Goal: Task Accomplishment & Management: Manage account settings

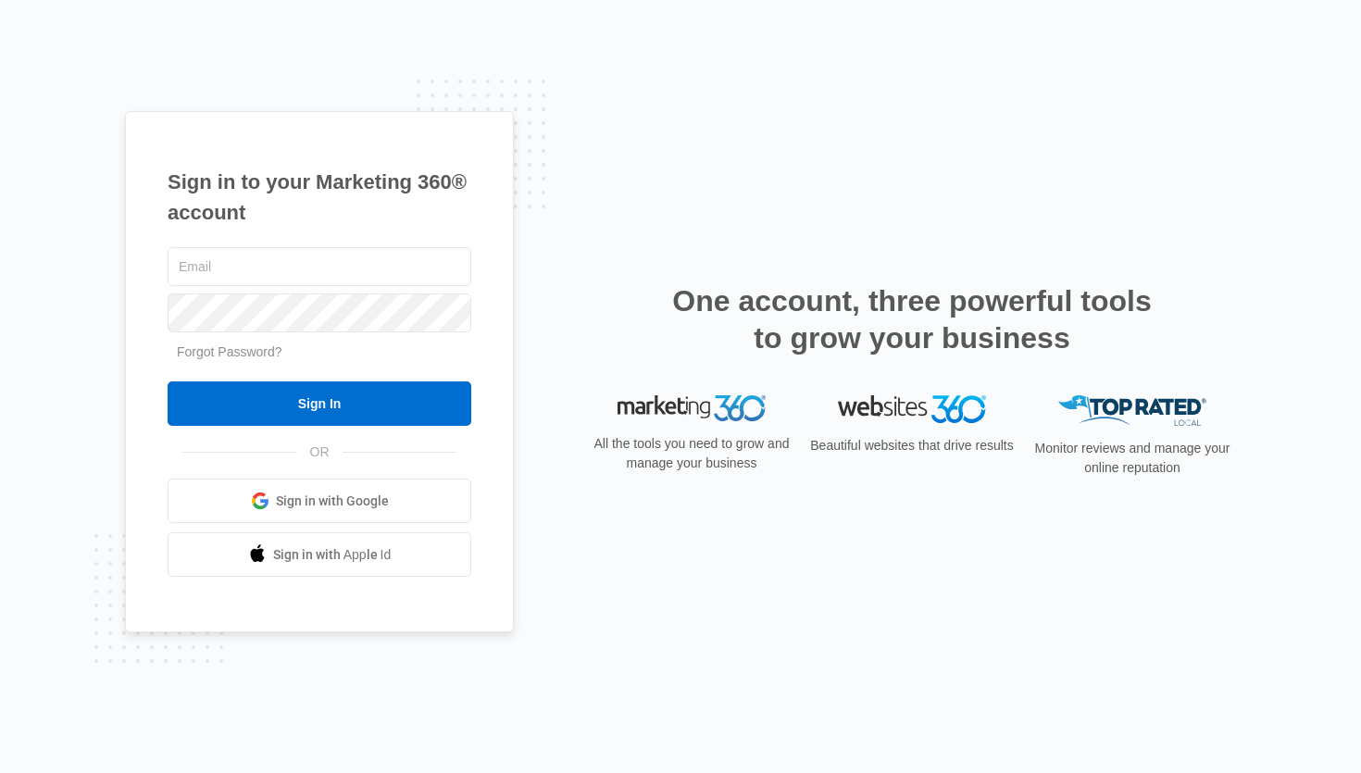
type input "[EMAIL_ADDRESS][DOMAIN_NAME]"
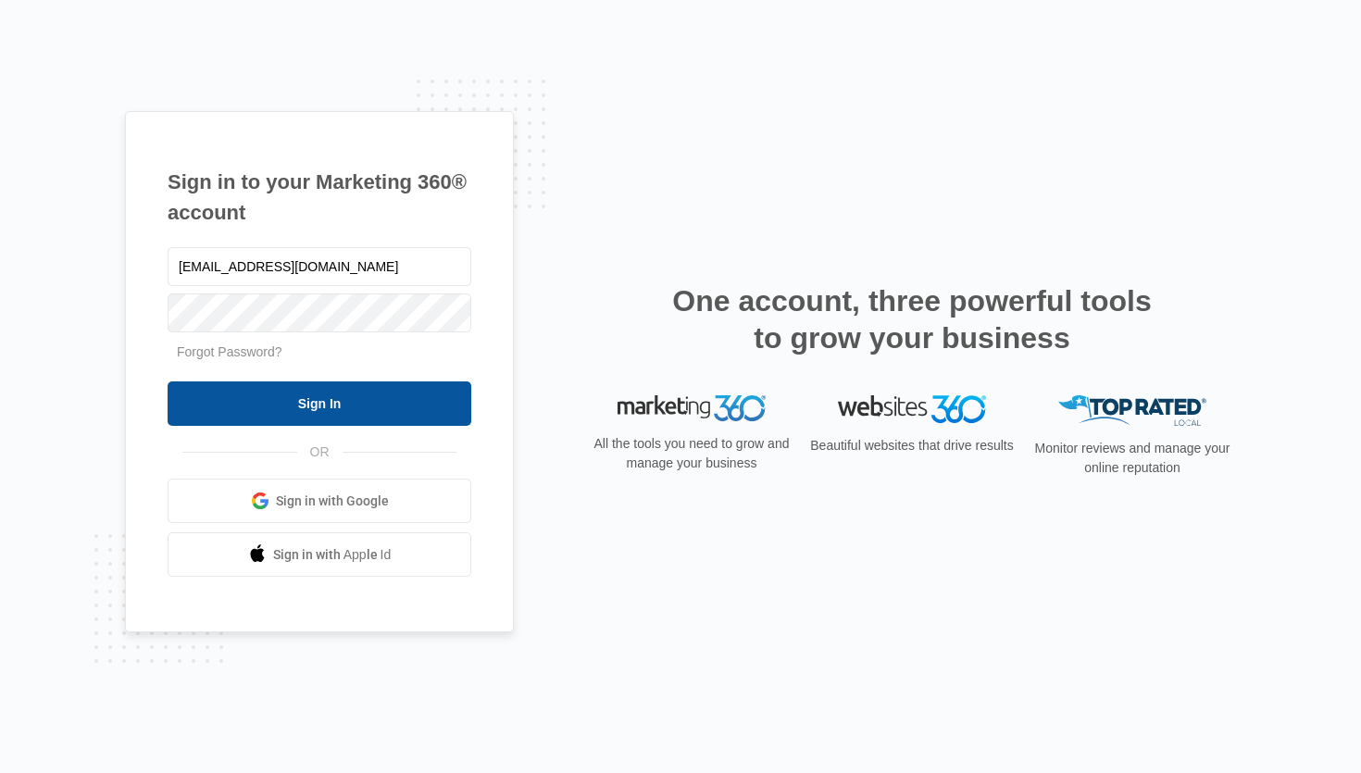
click at [303, 395] on input "Sign In" at bounding box center [320, 403] width 304 height 44
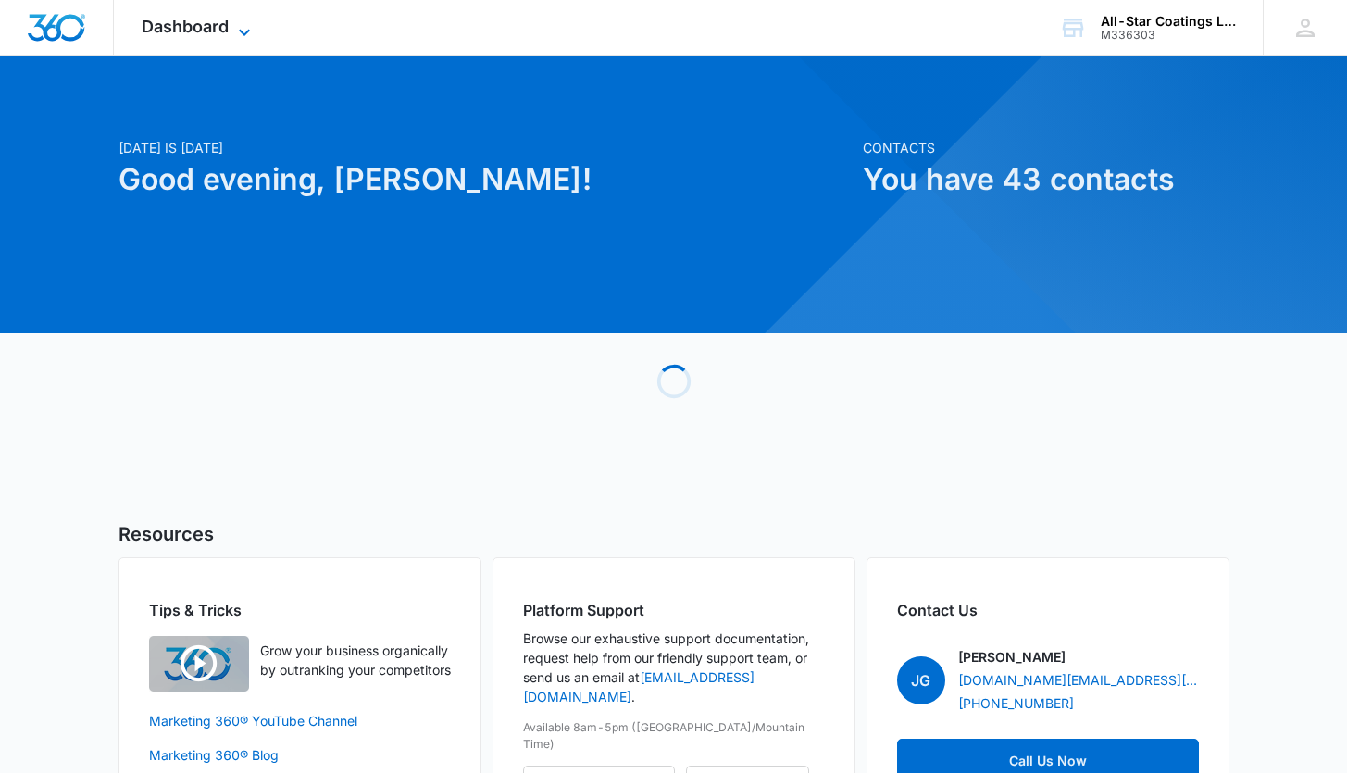
click at [223, 18] on span "Dashboard" at bounding box center [185, 26] width 87 height 19
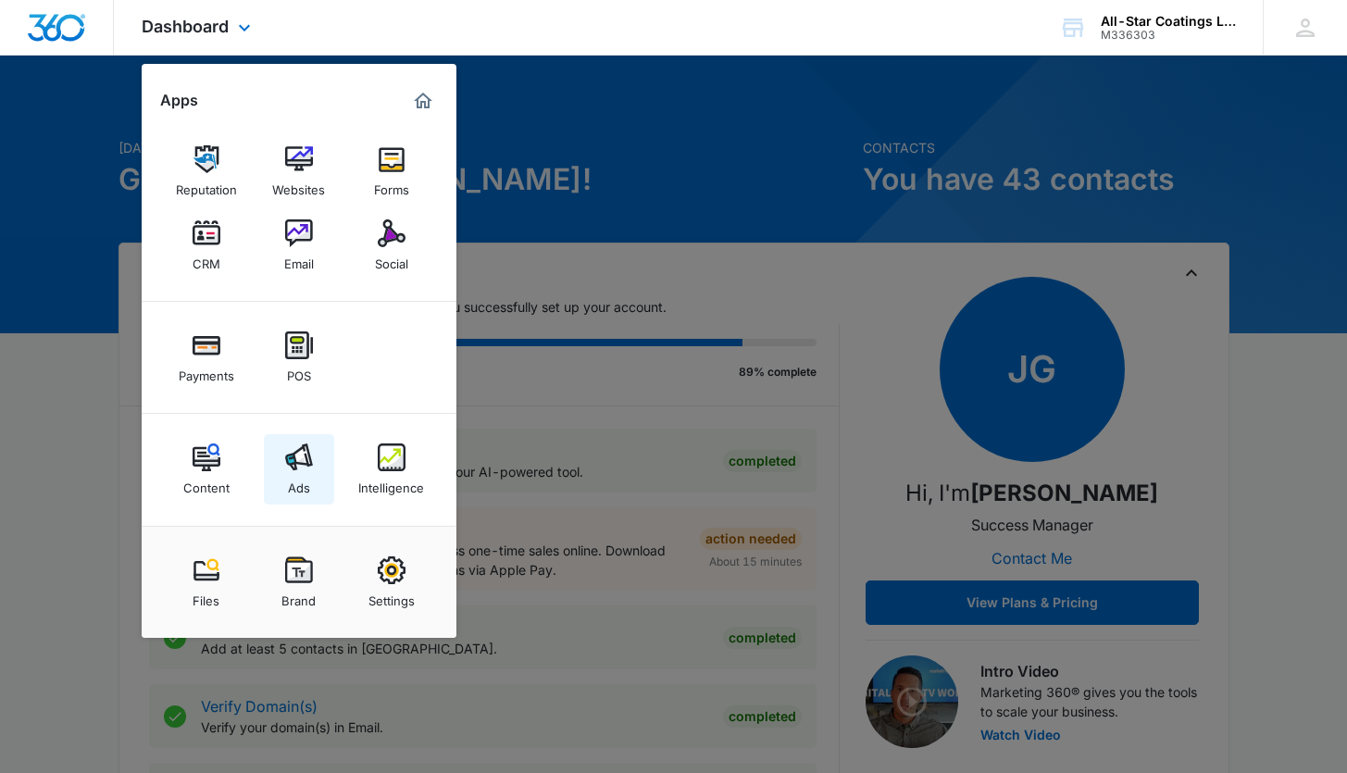
click at [288, 466] on img at bounding box center [299, 457] width 28 height 28
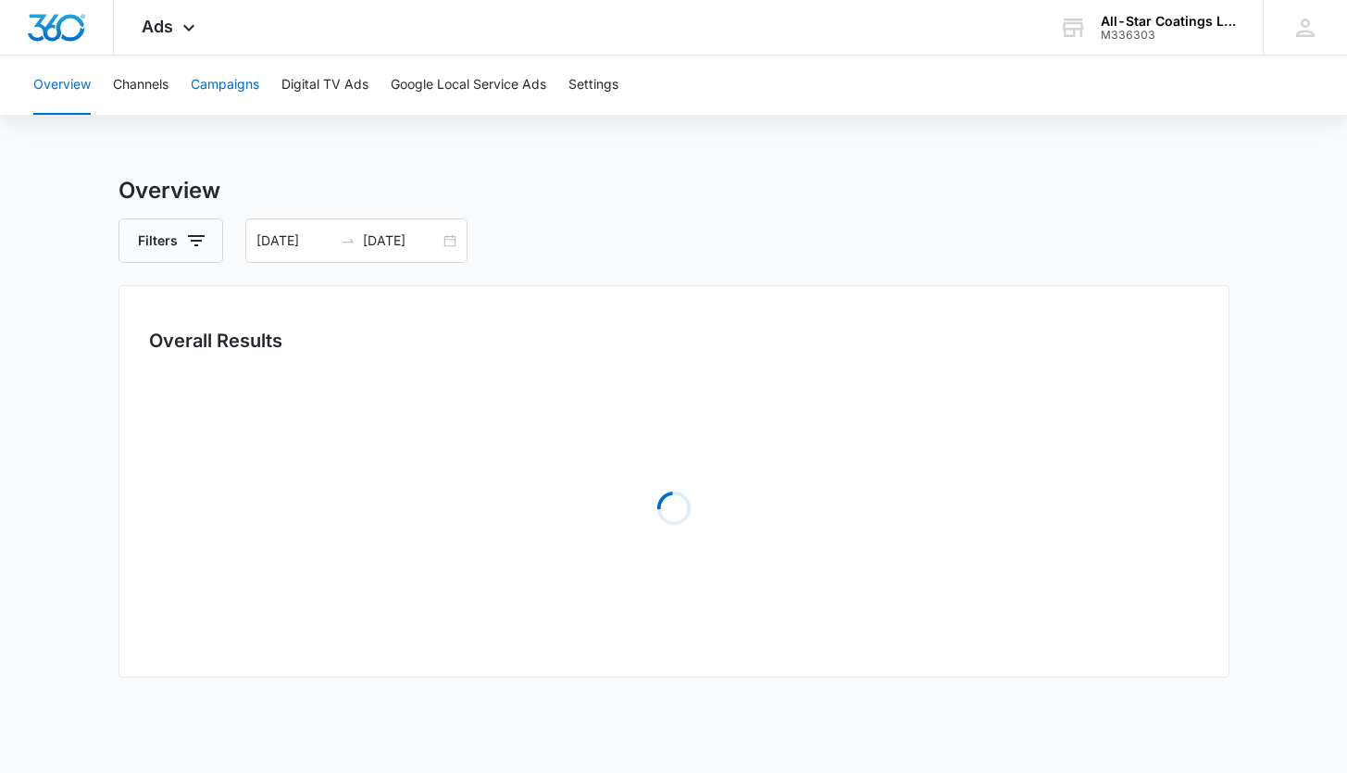
click at [224, 89] on button "Campaigns" at bounding box center [225, 85] width 68 height 59
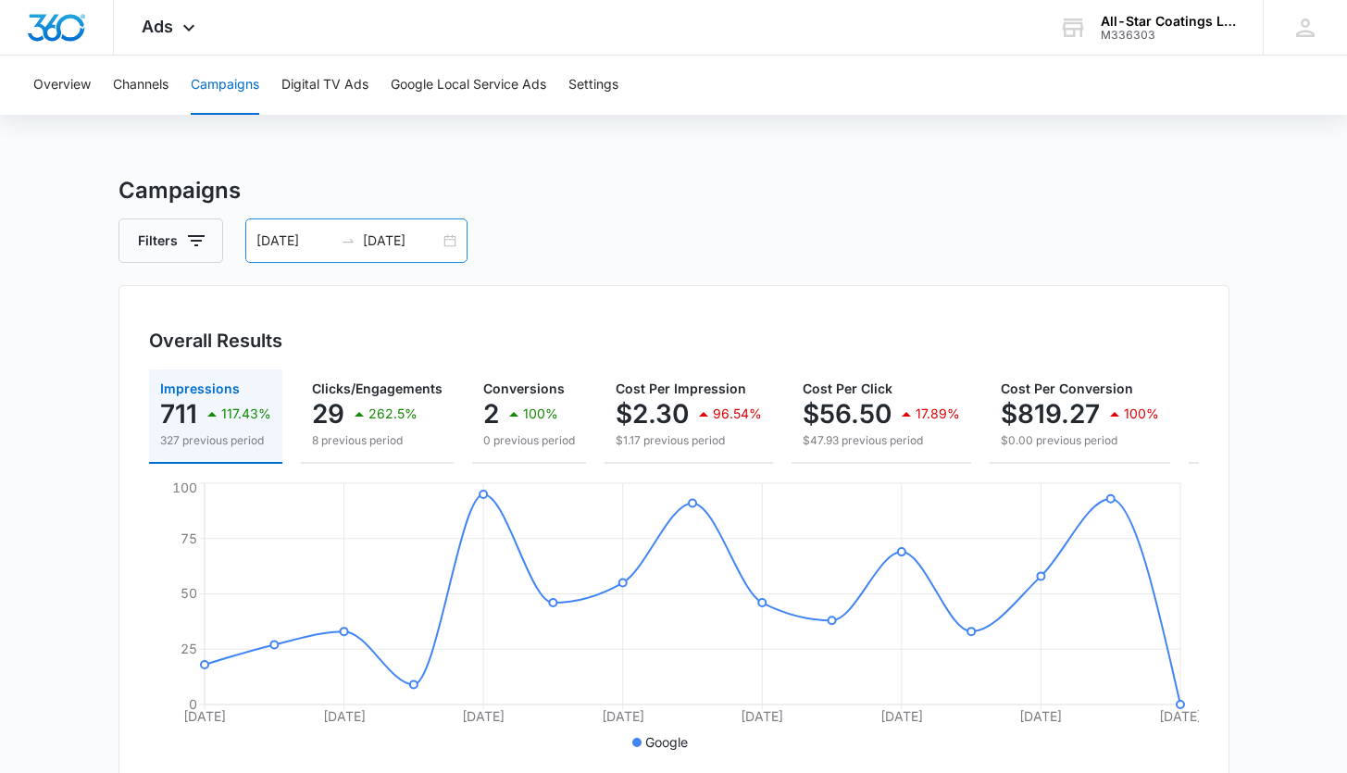
click at [459, 239] on div "[DATE] [DATE]" at bounding box center [356, 240] width 222 height 44
click at [633, 227] on div "Filters [DATE] [DATE]" at bounding box center [673, 240] width 1111 height 44
click at [443, 244] on div "[DATE] [DATE]" at bounding box center [356, 240] width 222 height 44
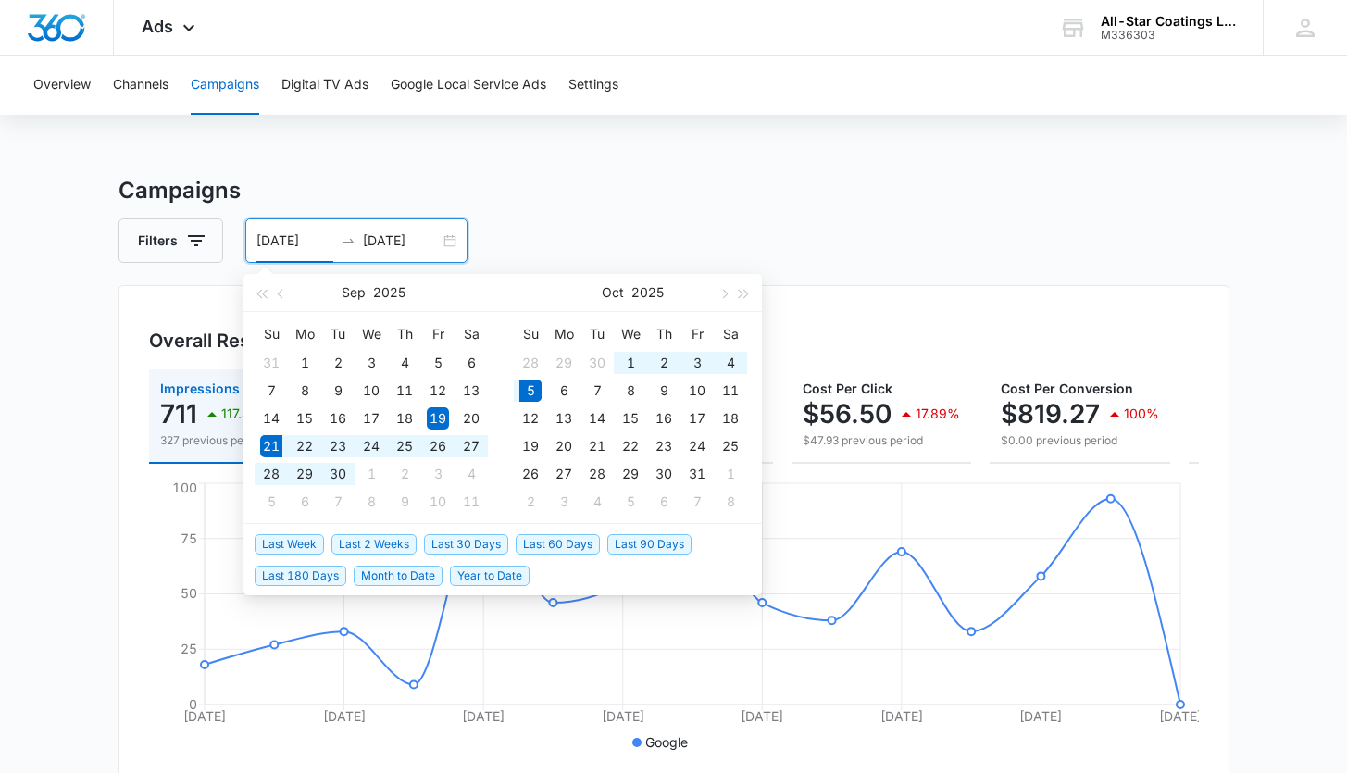
click at [403, 537] on span "Last 2 Weeks" at bounding box center [373, 544] width 85 height 20
type input "[DATE]"
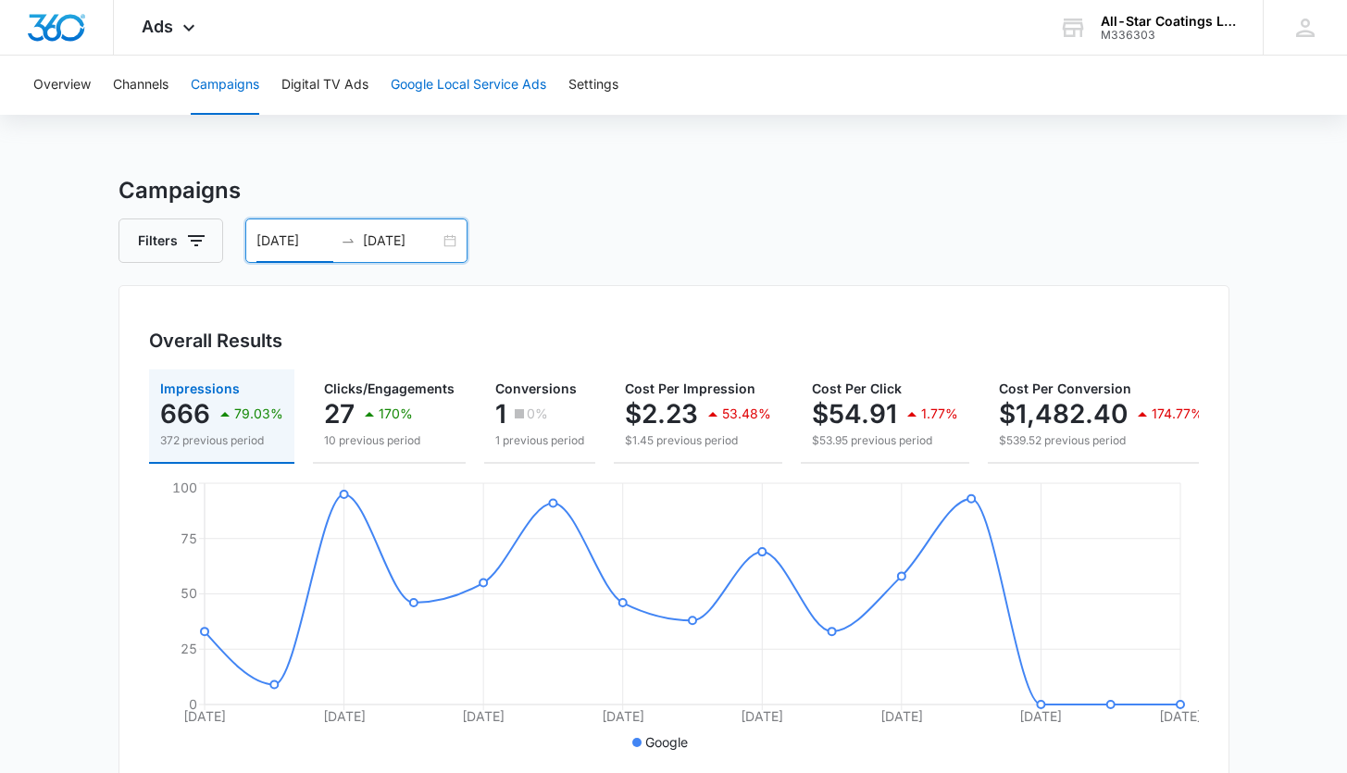
click at [426, 71] on button "Google Local Service Ads" at bounding box center [469, 85] width 156 height 59
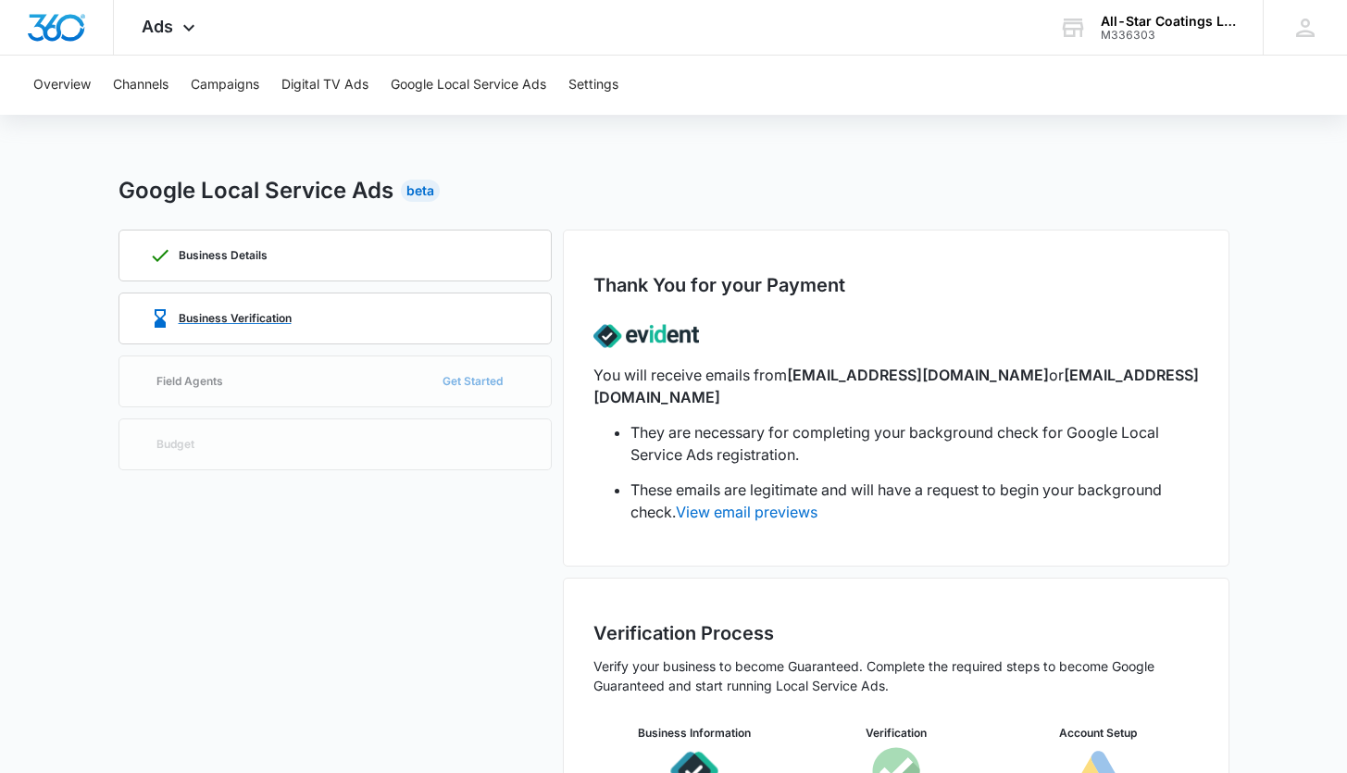
click at [345, 315] on div "Business Verification" at bounding box center [335, 318] width 372 height 50
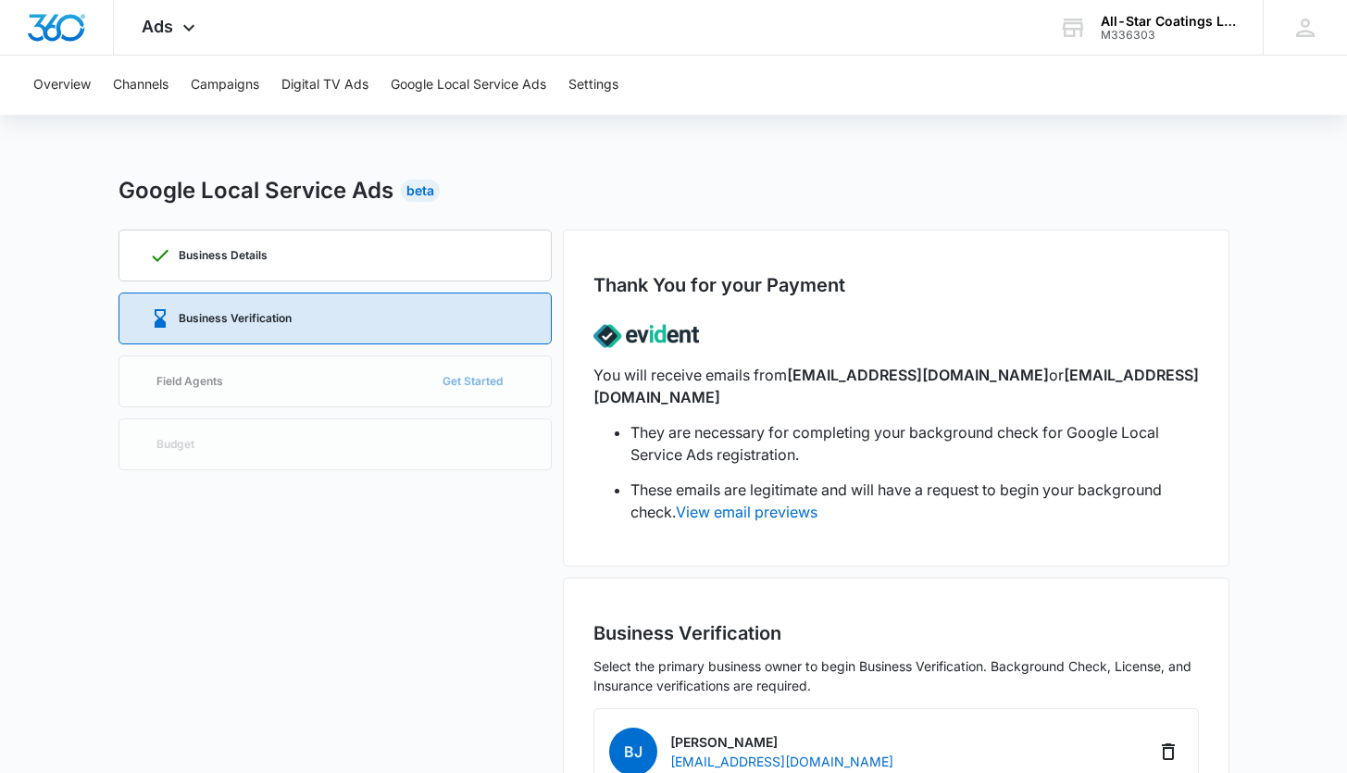
click at [358, 385] on div "Business Details Business Verification Field Agents Get Started Budget" at bounding box center [334, 776] width 433 height 1093
click at [340, 433] on div "Business Details Business Verification Field Agents Get Started Budget" at bounding box center [334, 776] width 433 height 1093
click at [255, 88] on button "Campaigns" at bounding box center [225, 85] width 68 height 59
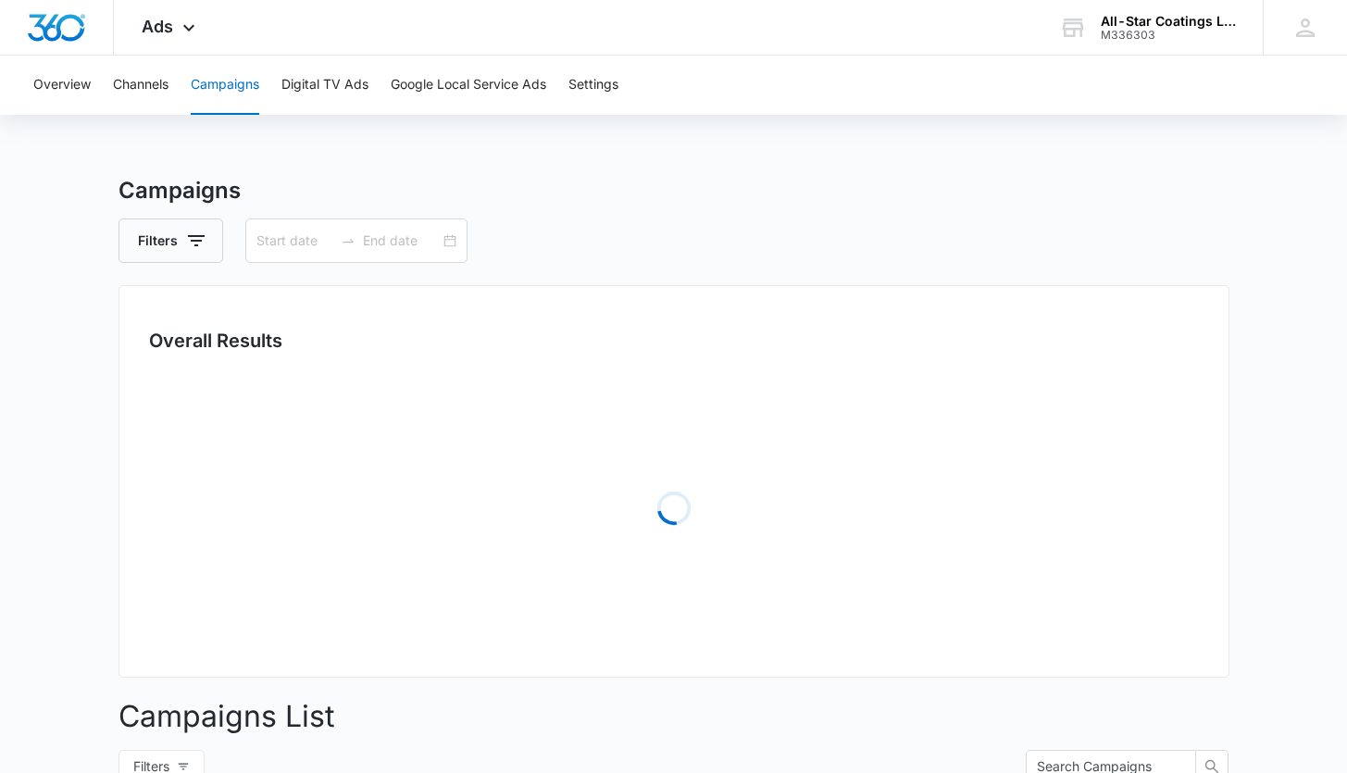
type input "[DATE]"
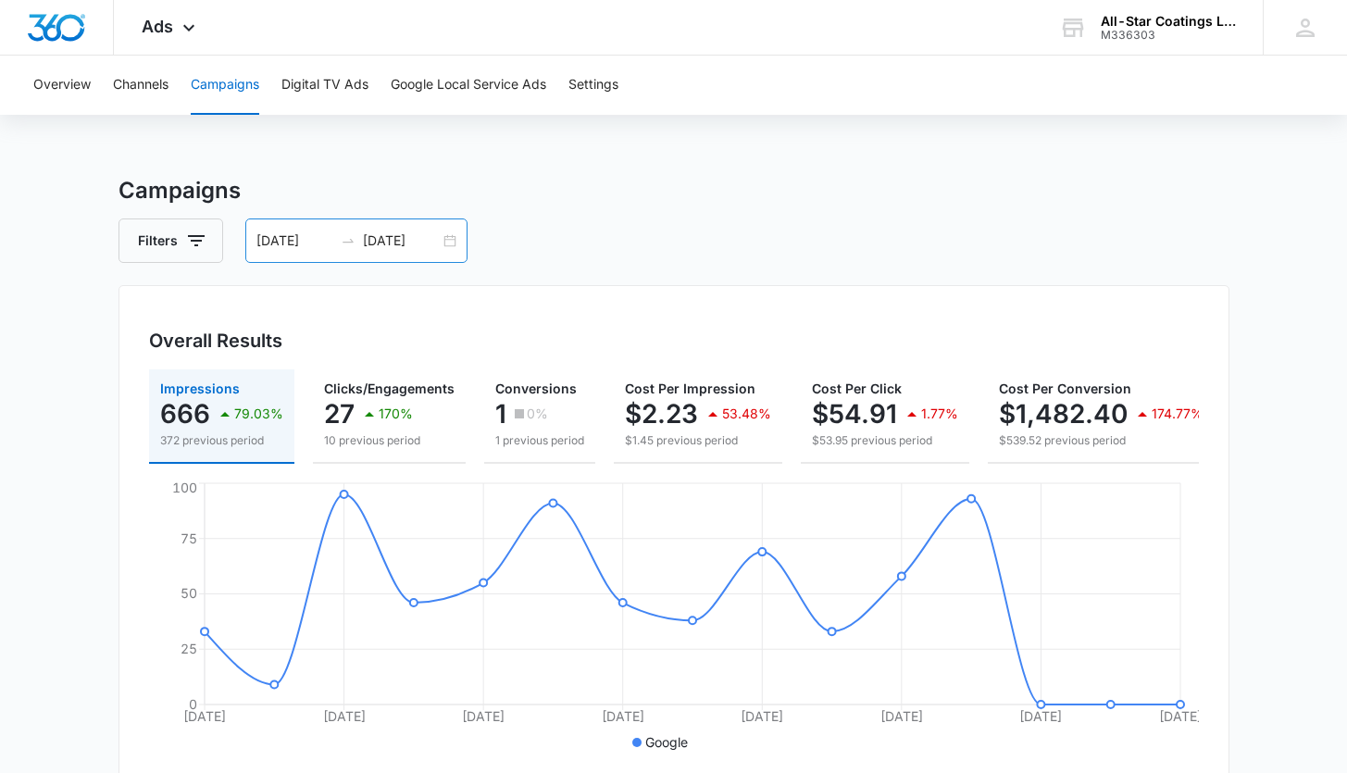
click at [459, 255] on div "[DATE] [DATE]" at bounding box center [356, 240] width 222 height 44
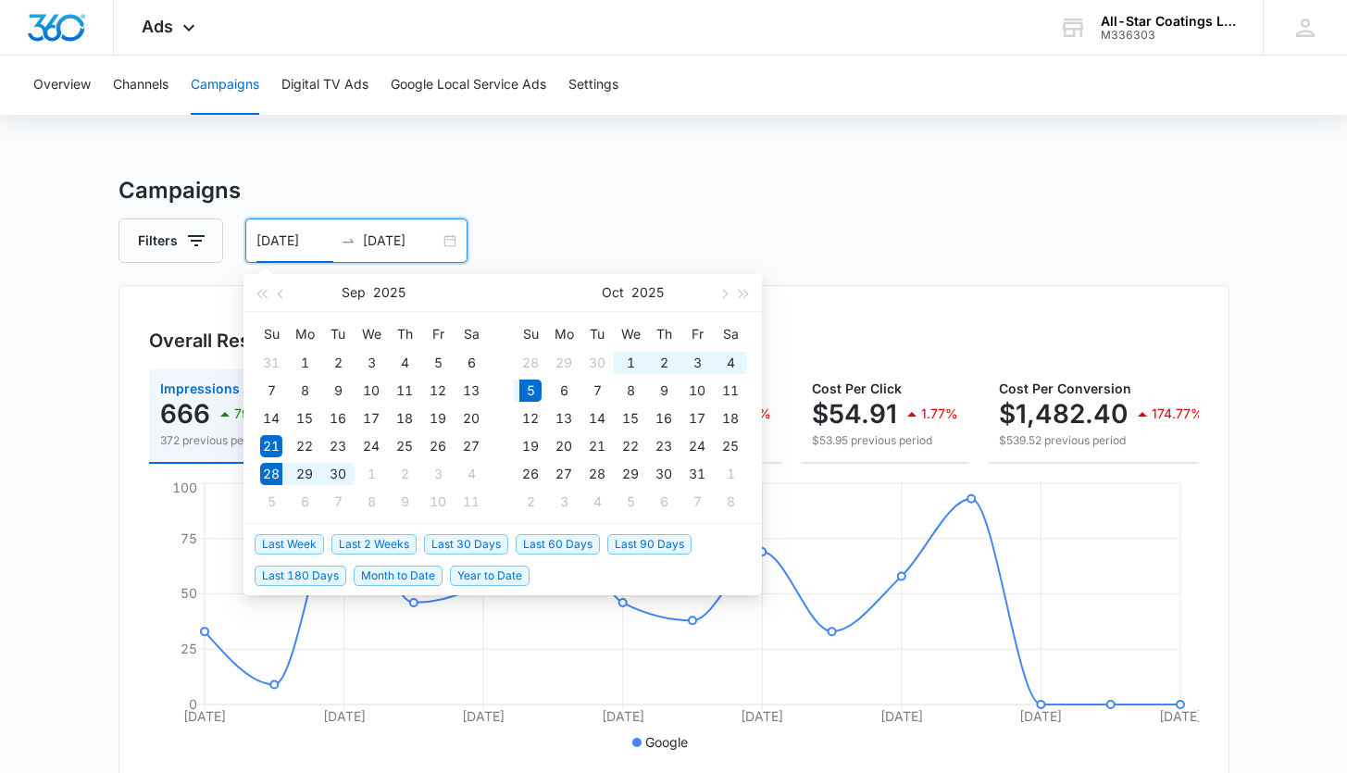
click at [292, 548] on span "Last Week" at bounding box center [289, 544] width 69 height 20
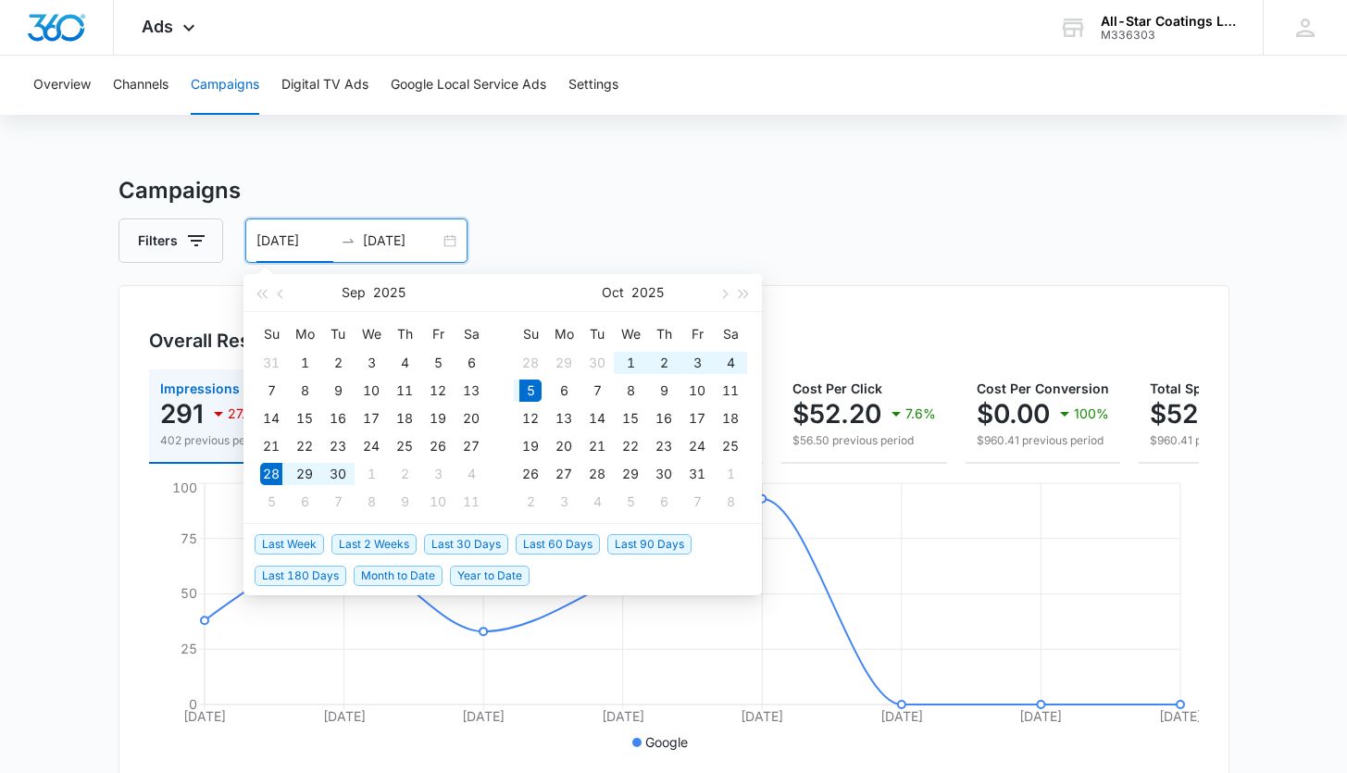
click at [280, 540] on span "Last Week" at bounding box center [289, 544] width 69 height 20
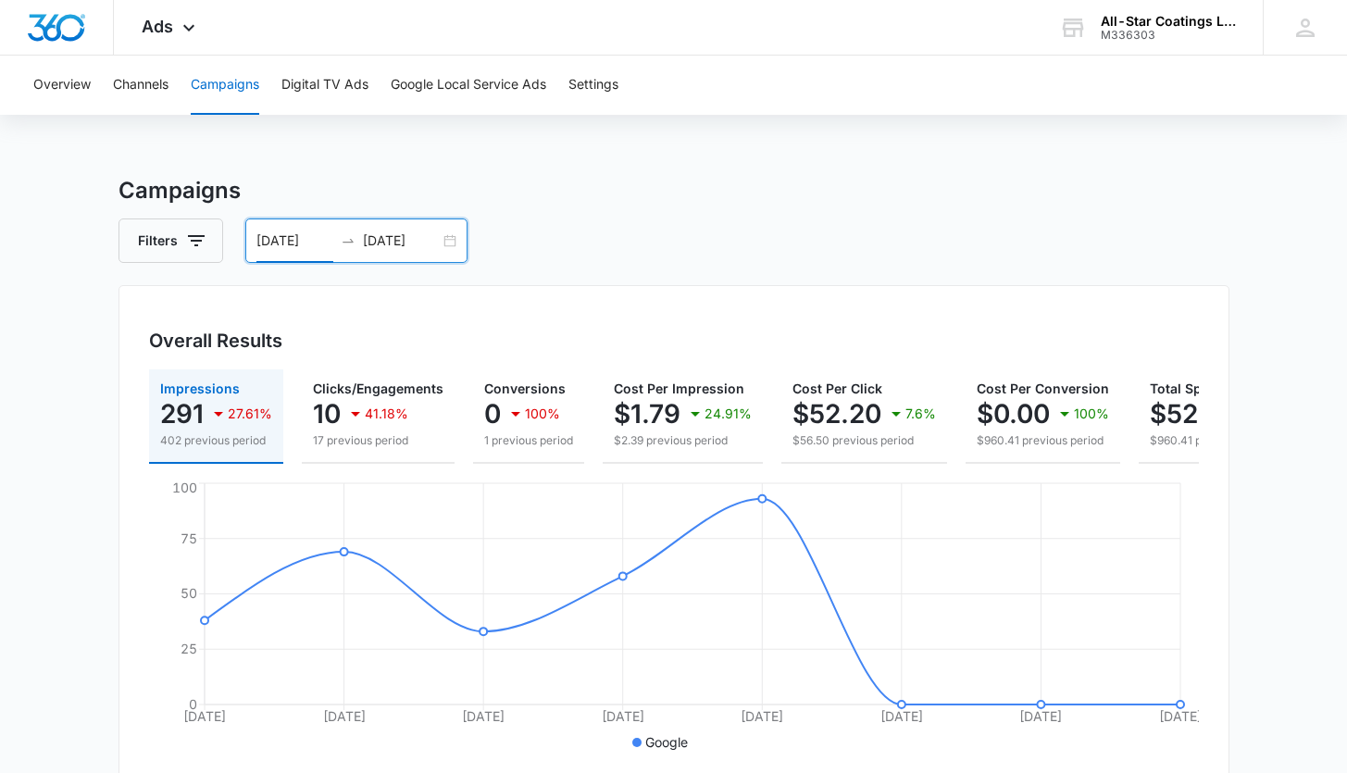
click at [451, 236] on div "[DATE] [DATE]" at bounding box center [356, 240] width 222 height 44
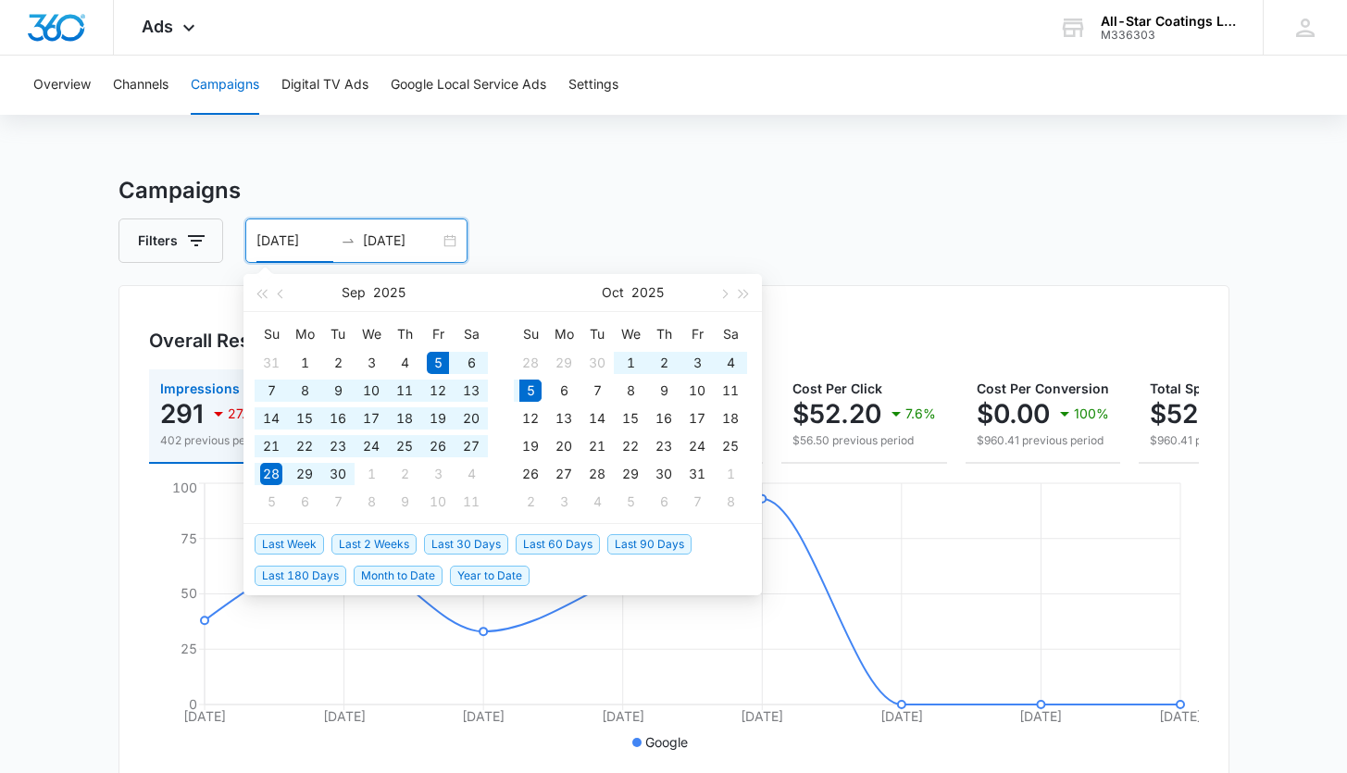
click at [443, 549] on span "Last 30 Days" at bounding box center [466, 544] width 84 height 20
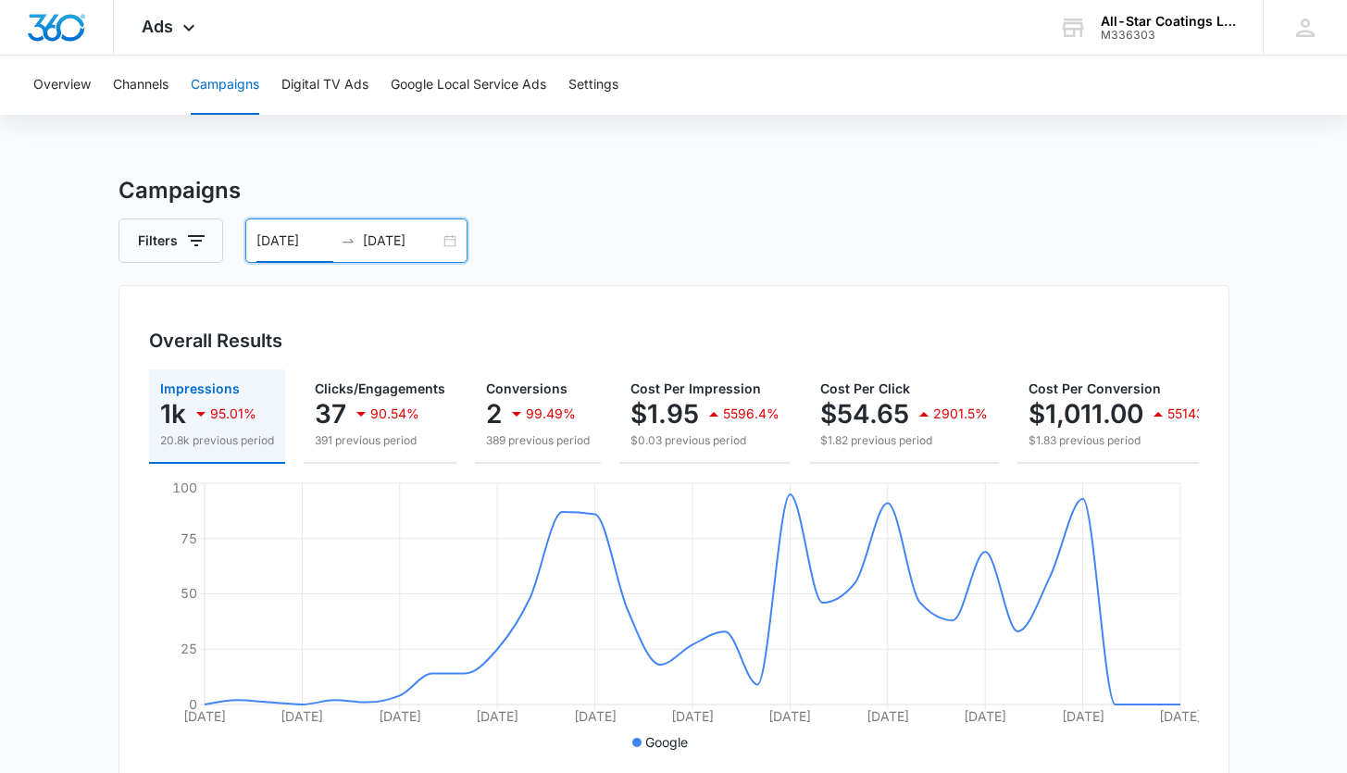
click at [444, 235] on div "[DATE] [DATE]" at bounding box center [356, 240] width 222 height 44
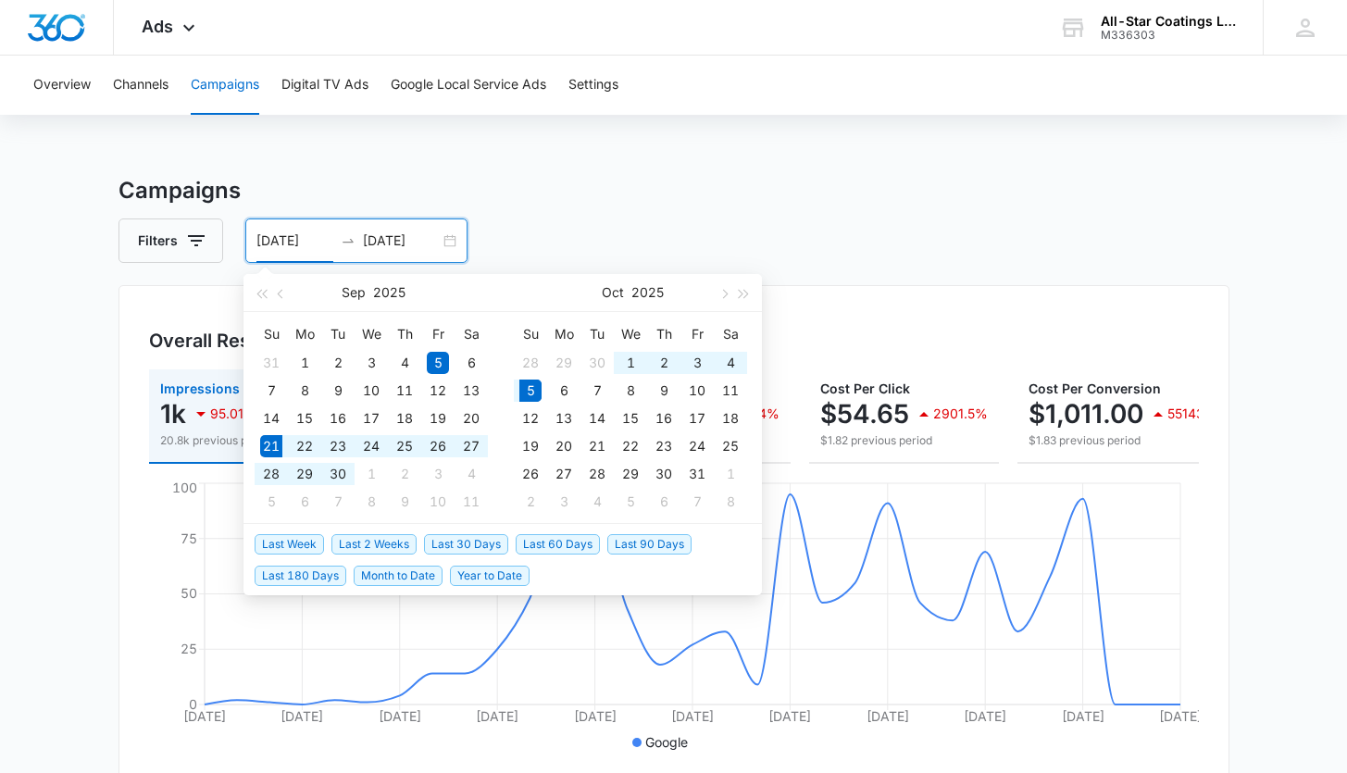
click at [386, 546] on span "Last 2 Weeks" at bounding box center [373, 544] width 85 height 20
type input "[DATE]"
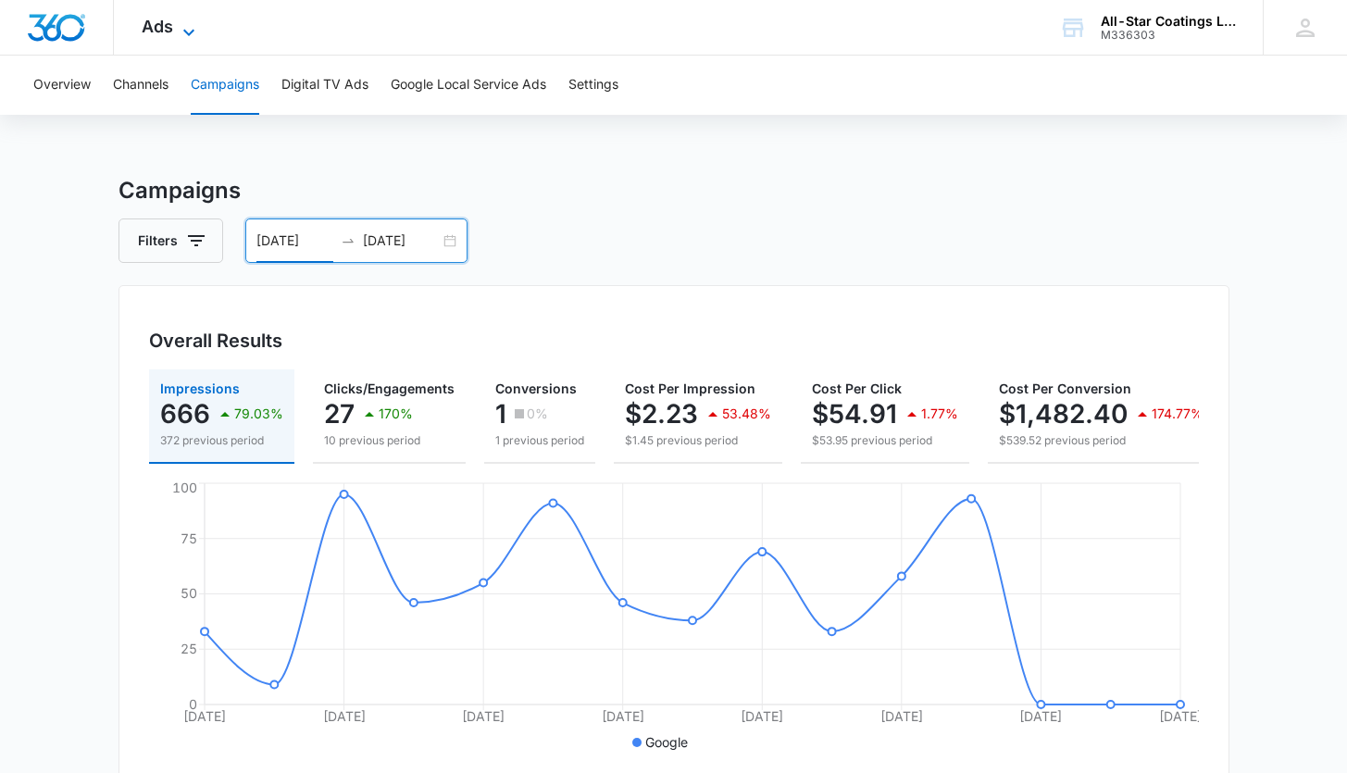
click at [188, 23] on icon at bounding box center [189, 32] width 22 height 22
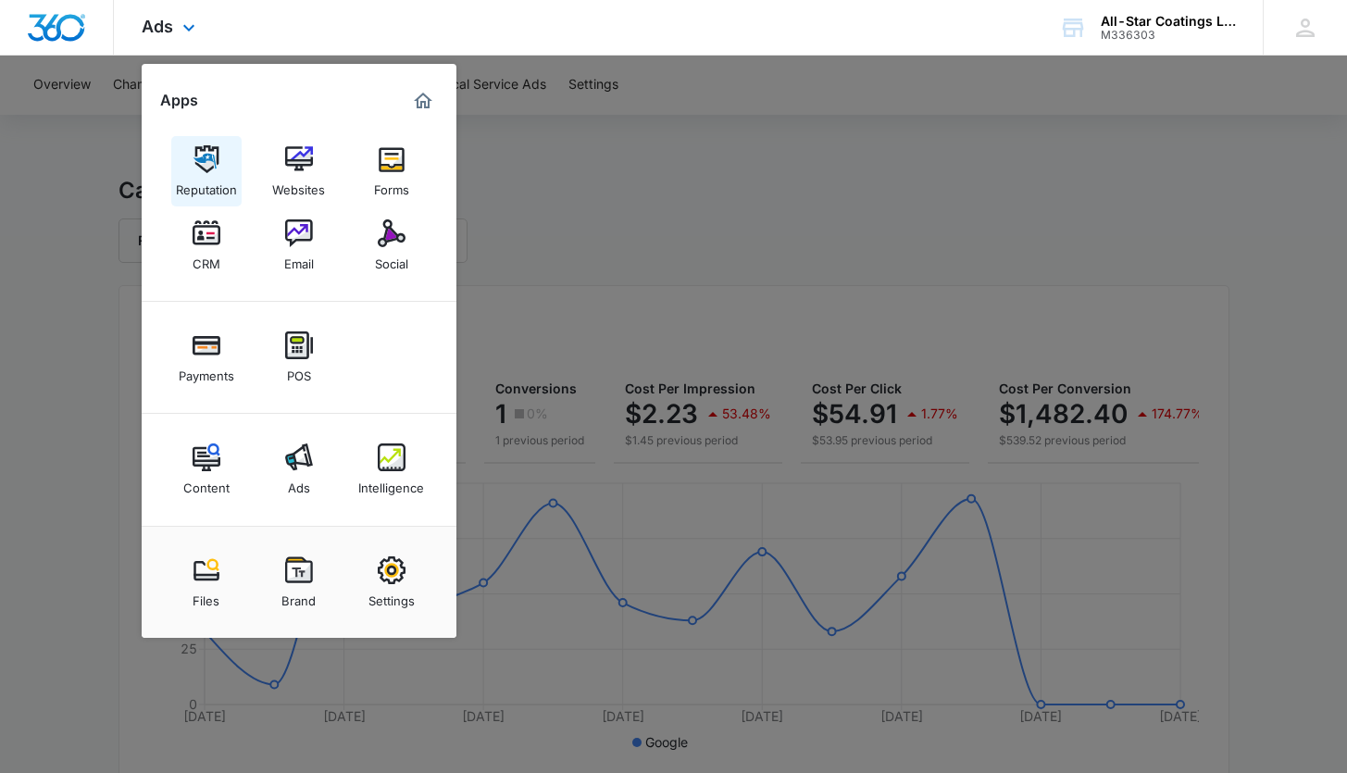
click at [206, 187] on div "Reputation" at bounding box center [206, 185] width 61 height 24
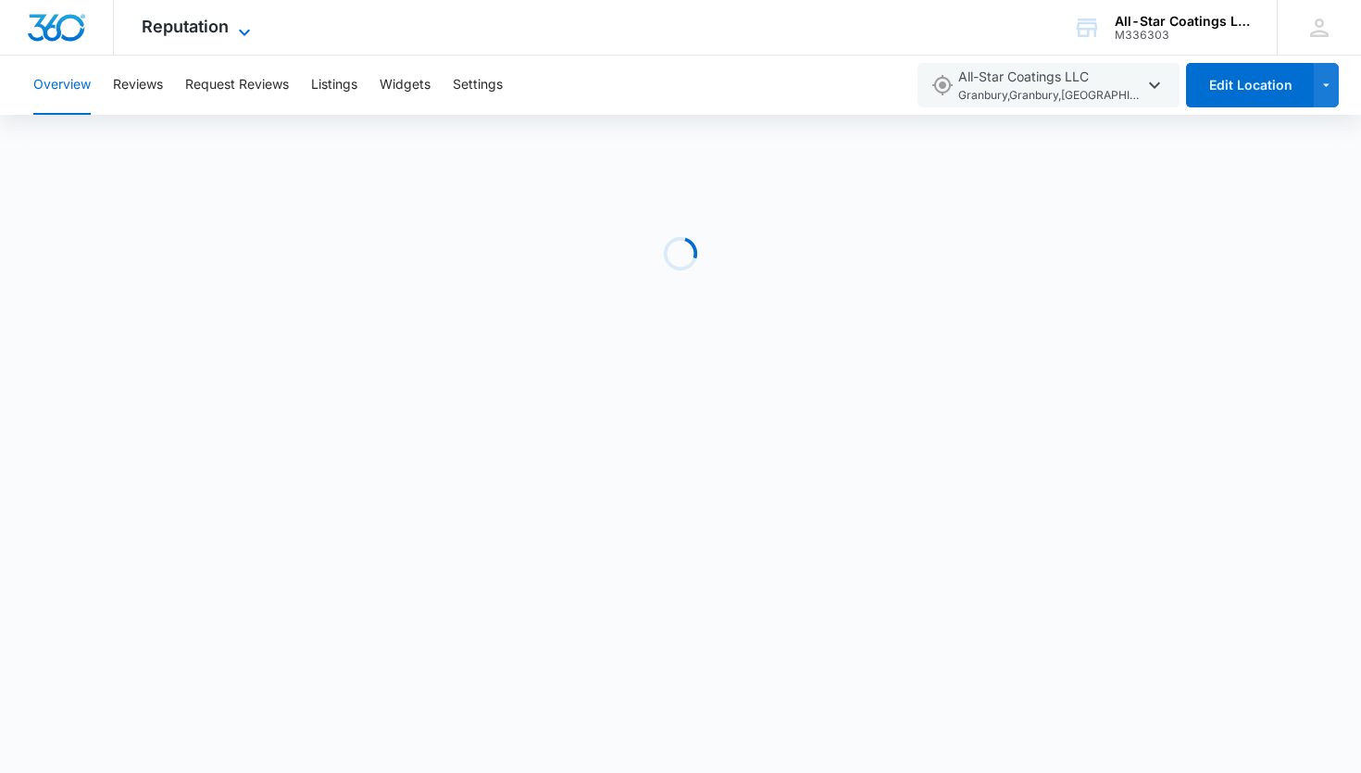
click at [246, 21] on icon at bounding box center [244, 32] width 22 height 22
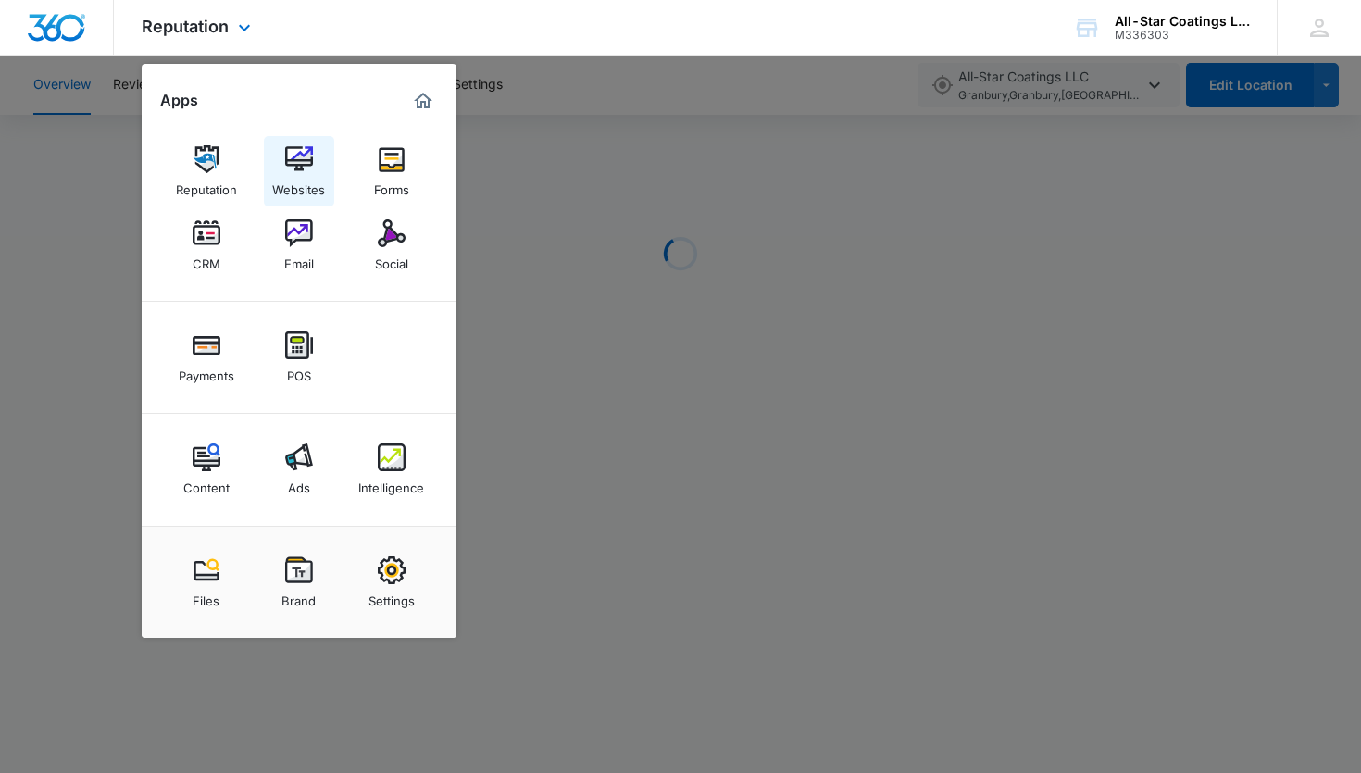
click at [286, 167] on img at bounding box center [299, 159] width 28 height 28
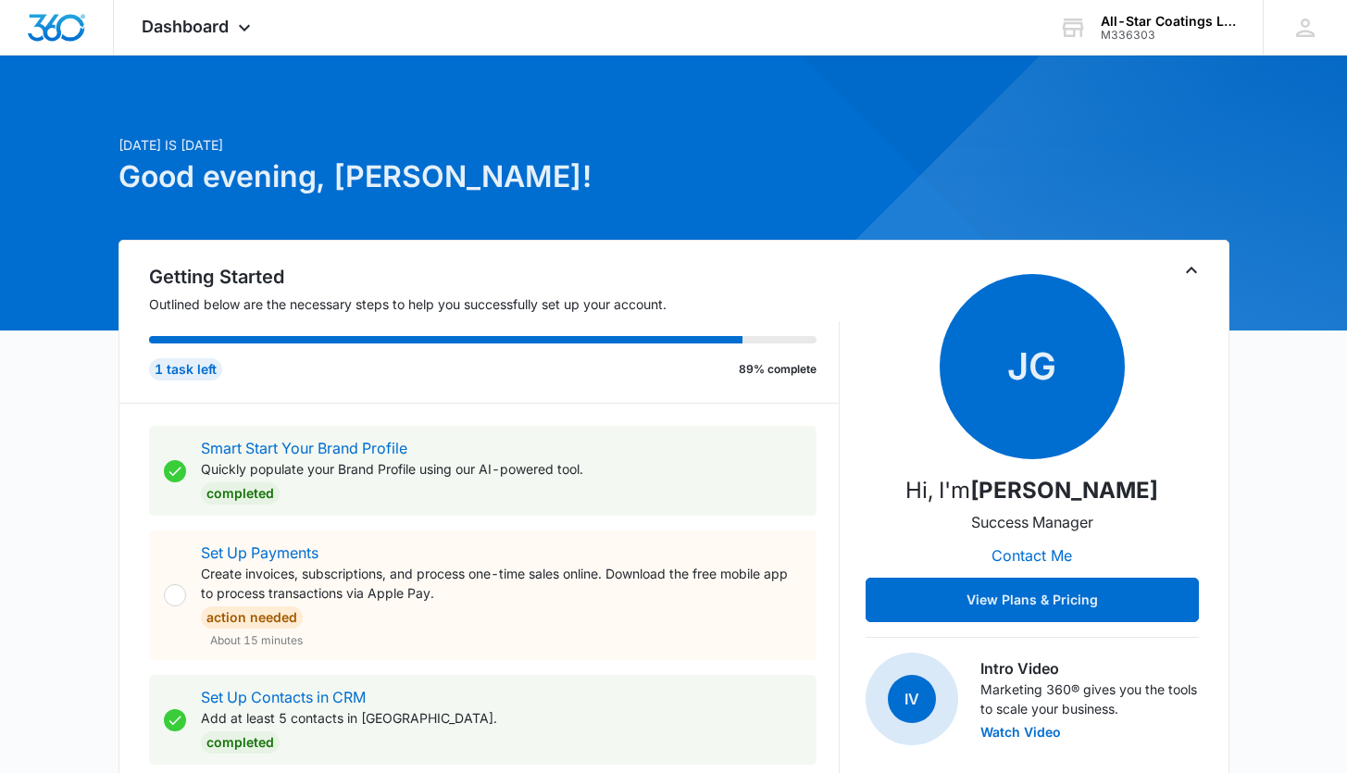
scroll to position [4, 0]
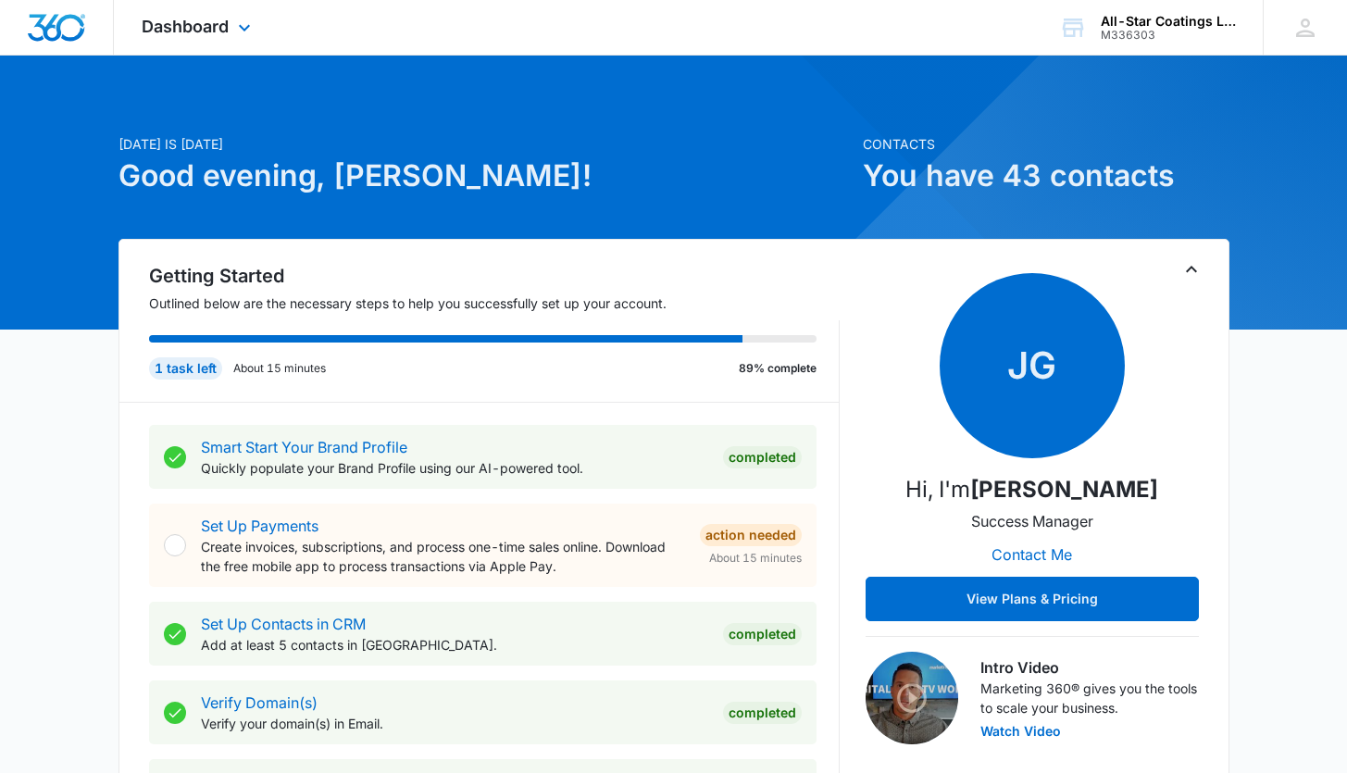
click at [224, 14] on div "Dashboard Apps Reputation Websites Forms CRM Email Social Payments POS Content …" at bounding box center [198, 27] width 169 height 55
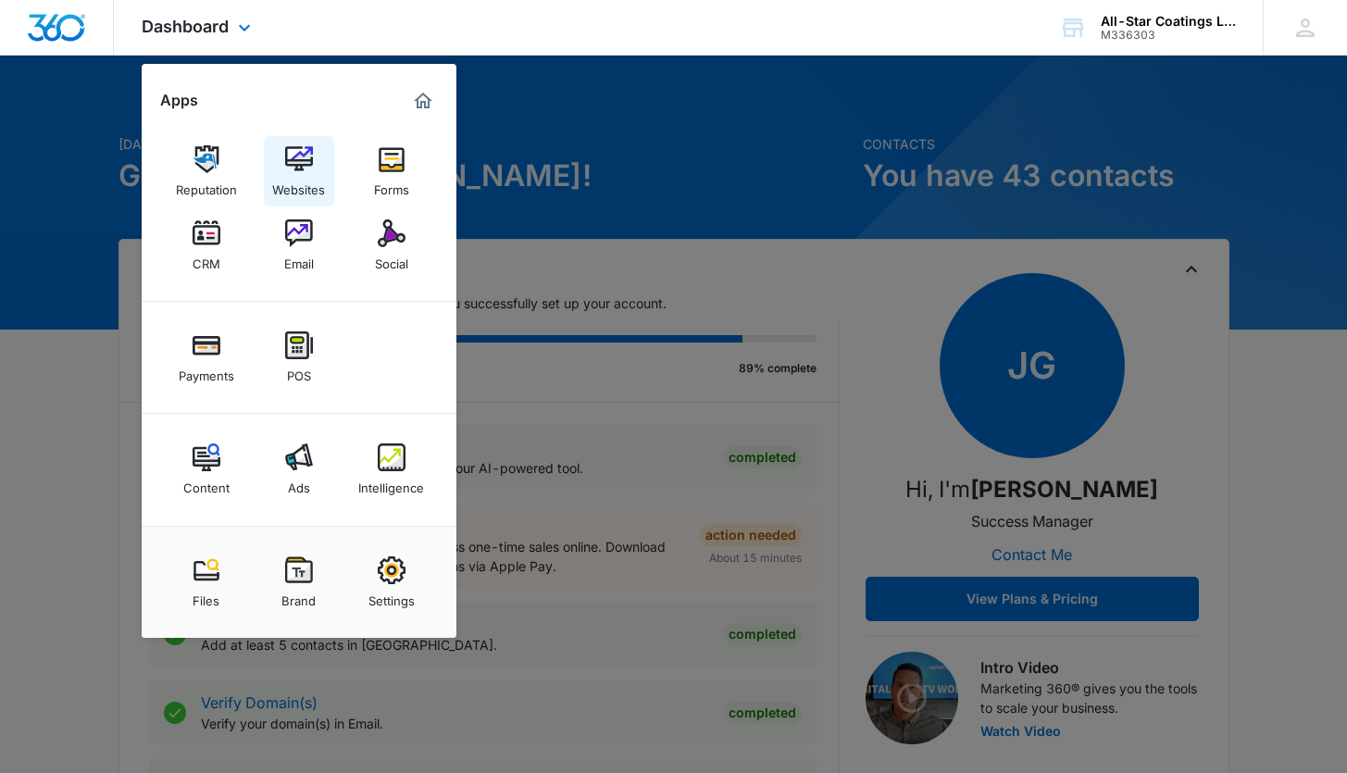
click at [296, 158] on img at bounding box center [299, 159] width 28 height 28
